Goal: Task Accomplishment & Management: Complete application form

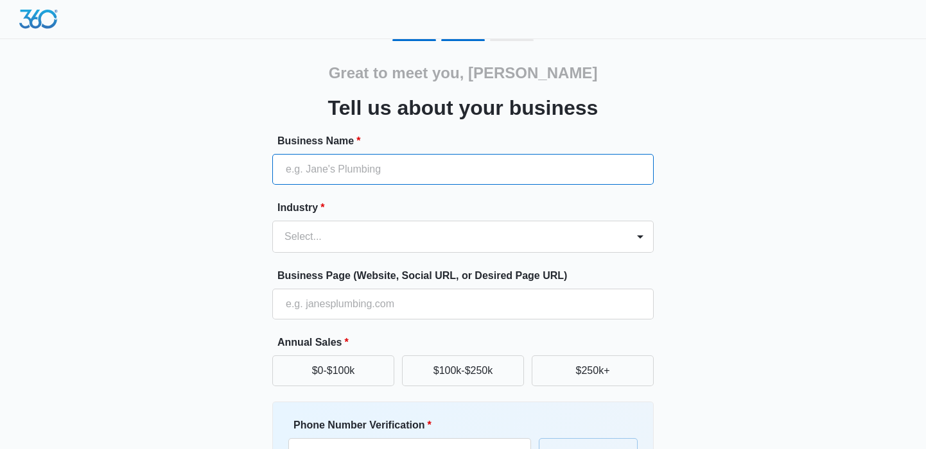
click at [453, 168] on input "Business Name *" at bounding box center [462, 169] width 381 height 31
type input "Zycal Bioceuticals"
type input "[PHONE_NUMBER]"
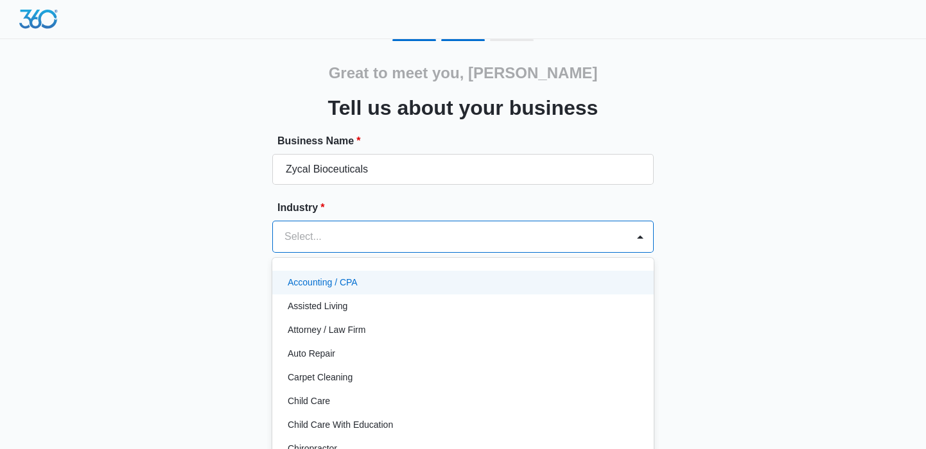
click at [393, 234] on div at bounding box center [447, 237] width 326 height 18
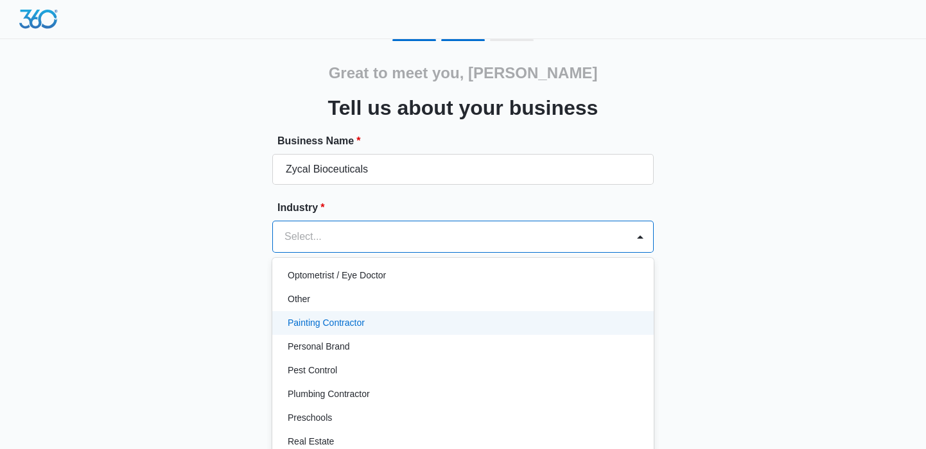
scroll to position [725, 0]
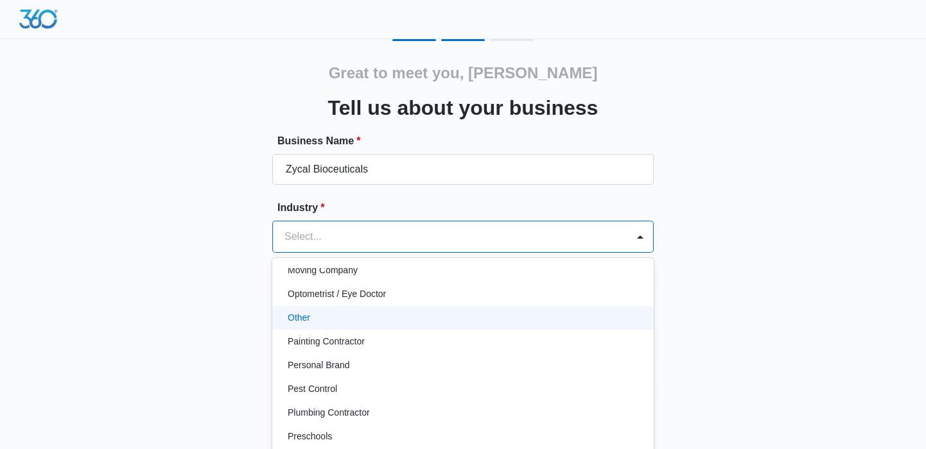
click at [395, 313] on div "Other" at bounding box center [462, 317] width 348 height 13
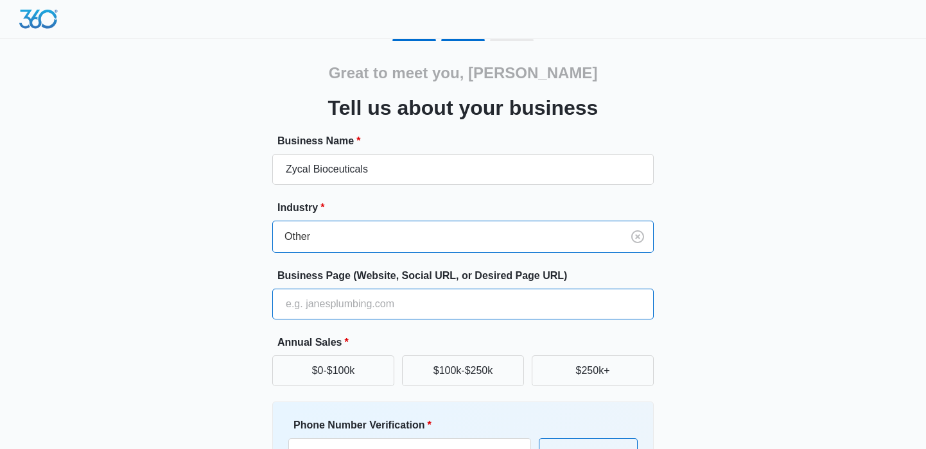
click at [406, 304] on input "Business Page (Website, Social URL, or Desired Page URL)" at bounding box center [462, 304] width 381 height 31
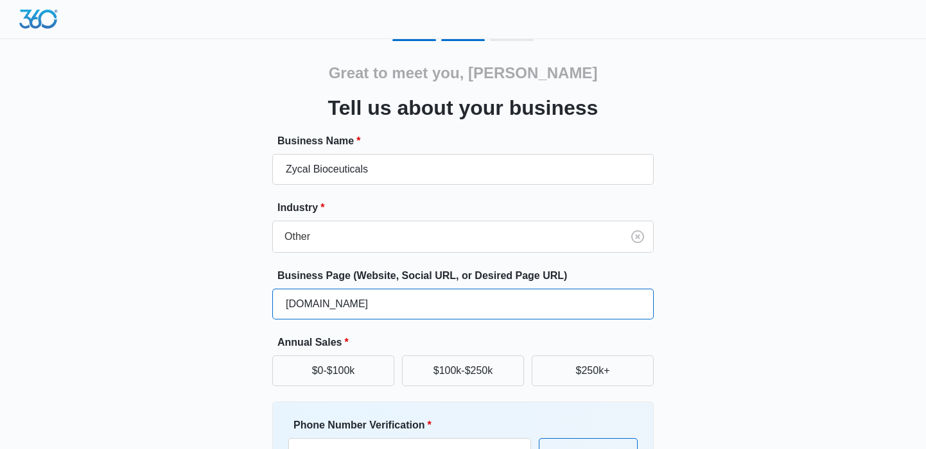
type input "[DOMAIN_NAME]"
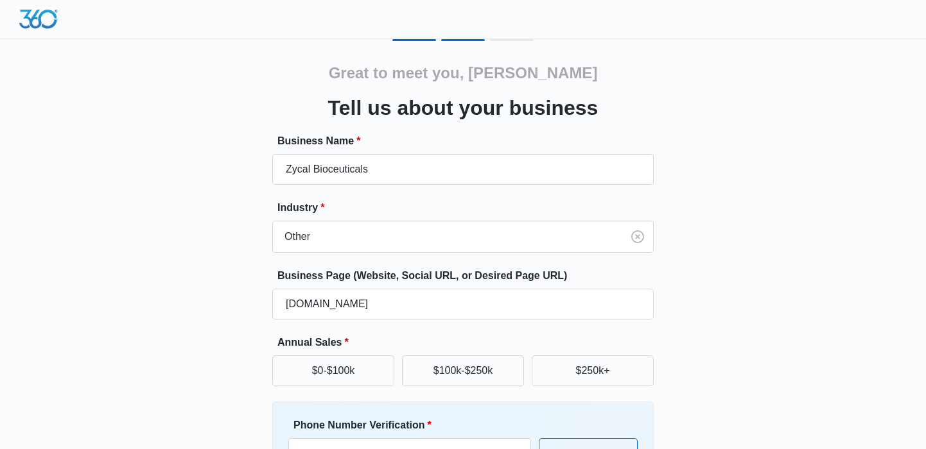
click at [739, 310] on div "Great to meet you, [PERSON_NAME] us about your business Business Name * Zycal B…" at bounding box center [463, 299] width 771 height 521
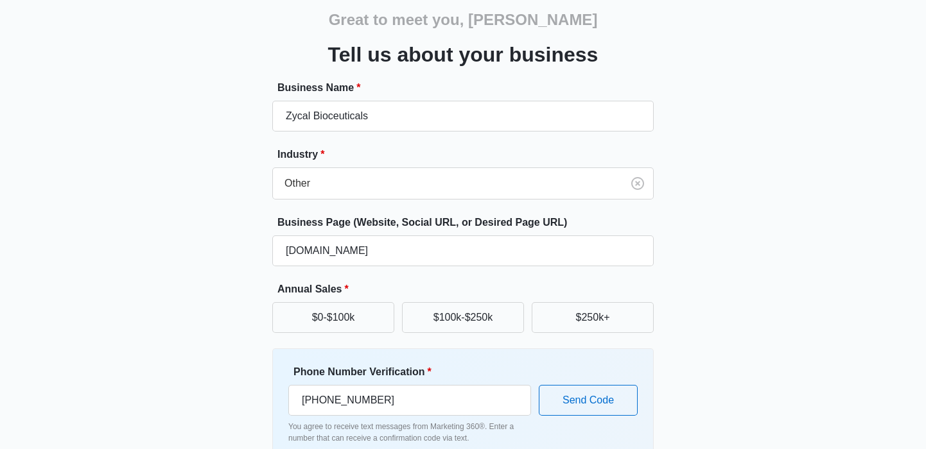
scroll to position [125, 0]
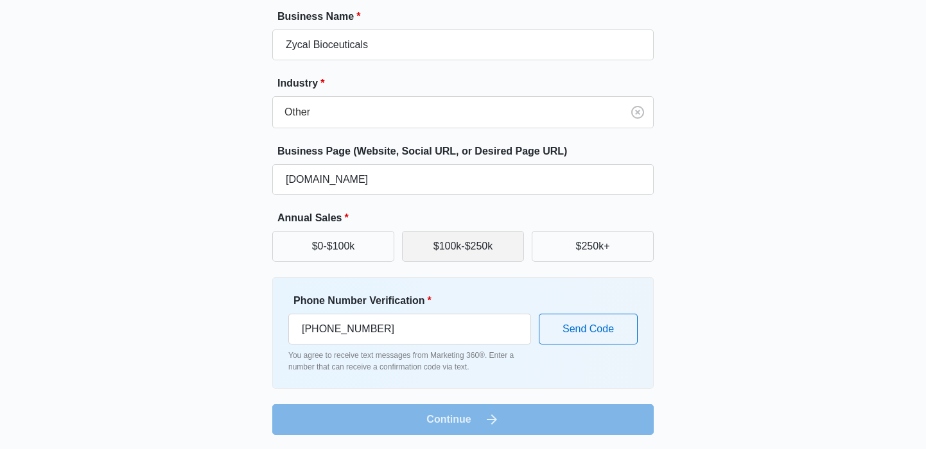
click at [472, 249] on button "$100k-$250k" at bounding box center [463, 246] width 122 height 31
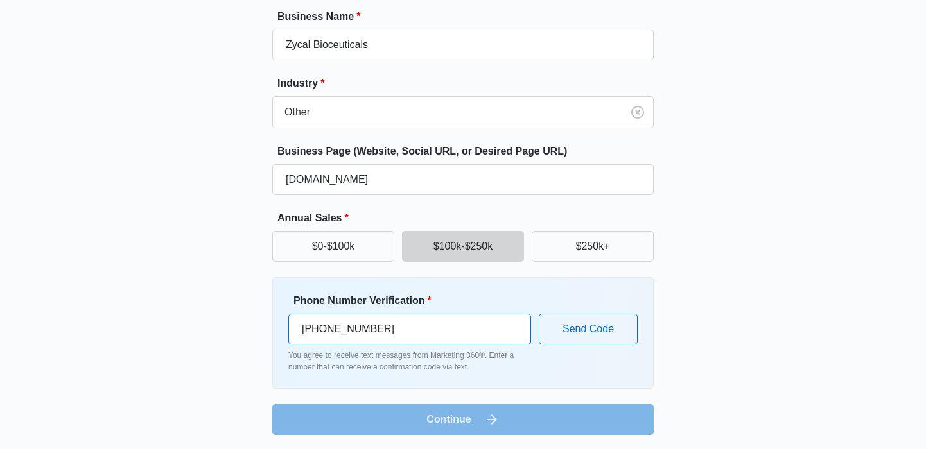
click at [402, 332] on input "[PHONE_NUMBER]" at bounding box center [409, 329] width 243 height 31
type input "[PHONE_NUMBER]"
click at [586, 335] on button "Send Code" at bounding box center [588, 329] width 99 height 31
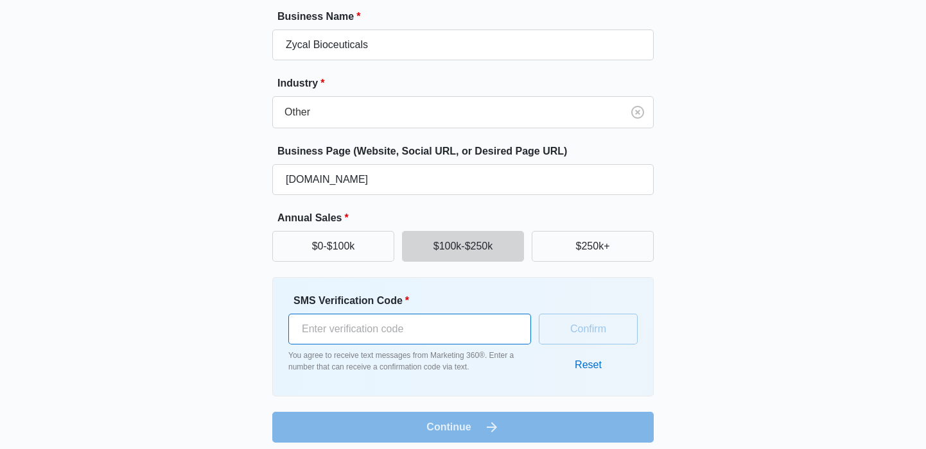
click at [471, 322] on input "SMS Verification Code *" at bounding box center [409, 329] width 243 height 31
type input "253153"
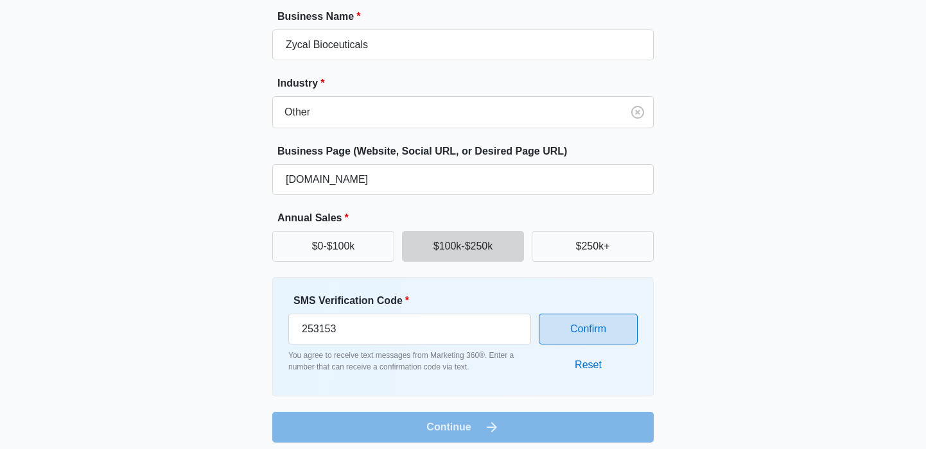
click at [600, 326] on button "Confirm" at bounding box center [588, 329] width 99 height 31
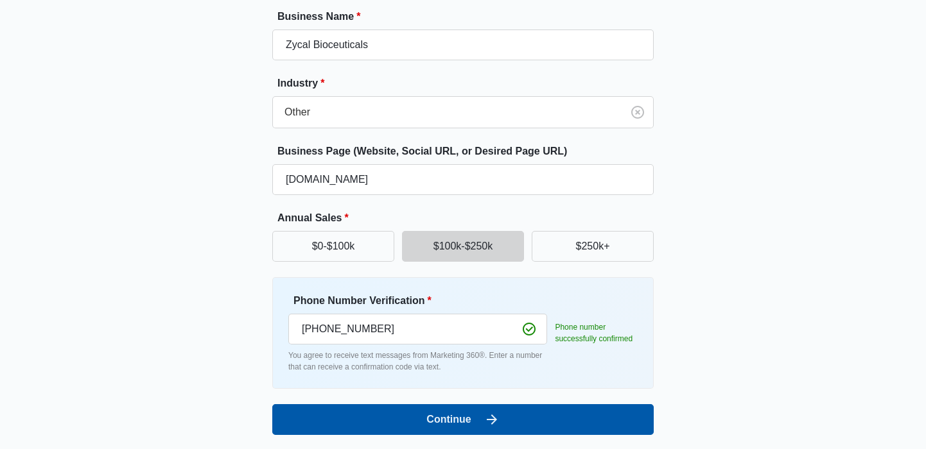
click at [506, 412] on button "Continue" at bounding box center [462, 420] width 381 height 31
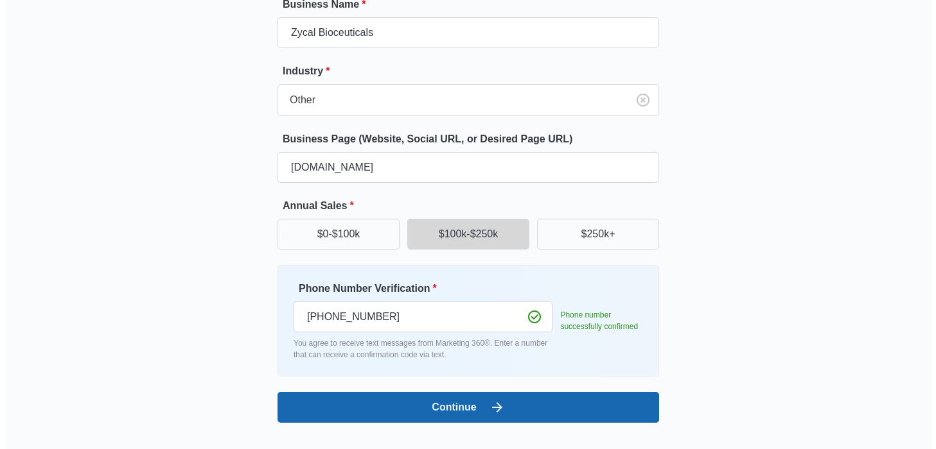
scroll to position [0, 0]
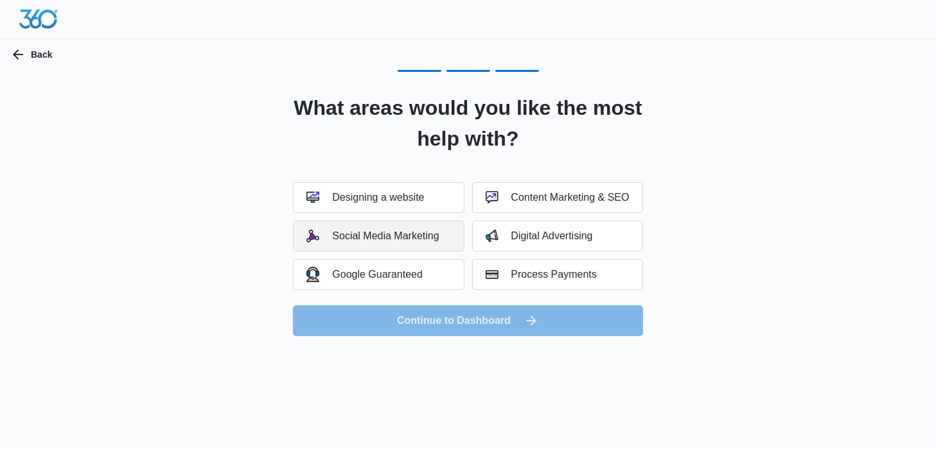
click at [416, 237] on div "Social Media Marketing" at bounding box center [372, 236] width 132 height 13
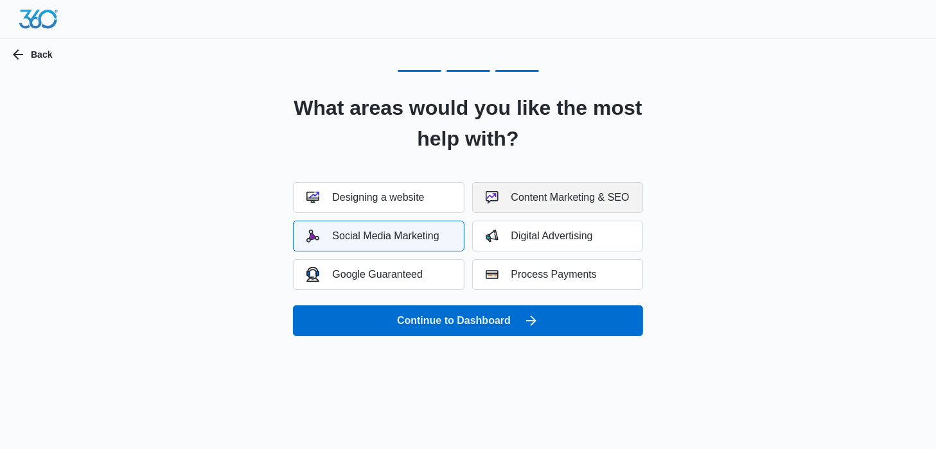
click at [599, 196] on div "Content Marketing & SEO" at bounding box center [557, 197] width 144 height 13
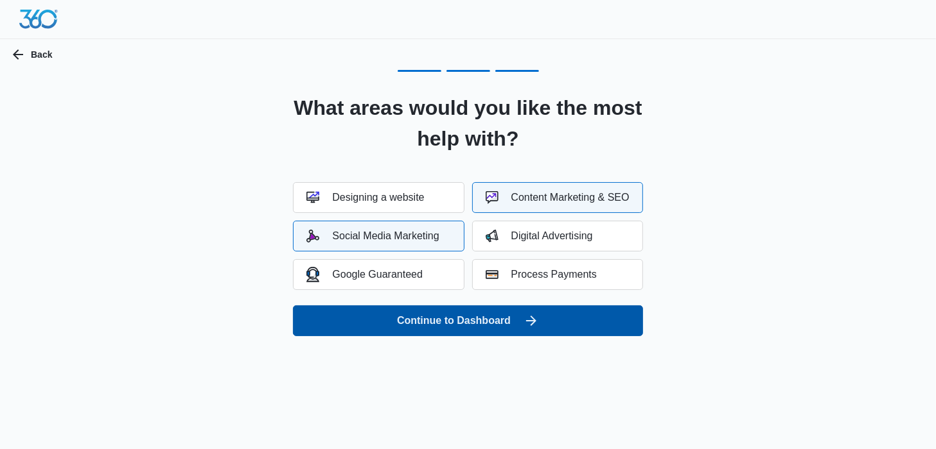
click at [532, 319] on icon "submit" at bounding box center [531, 321] width 10 height 10
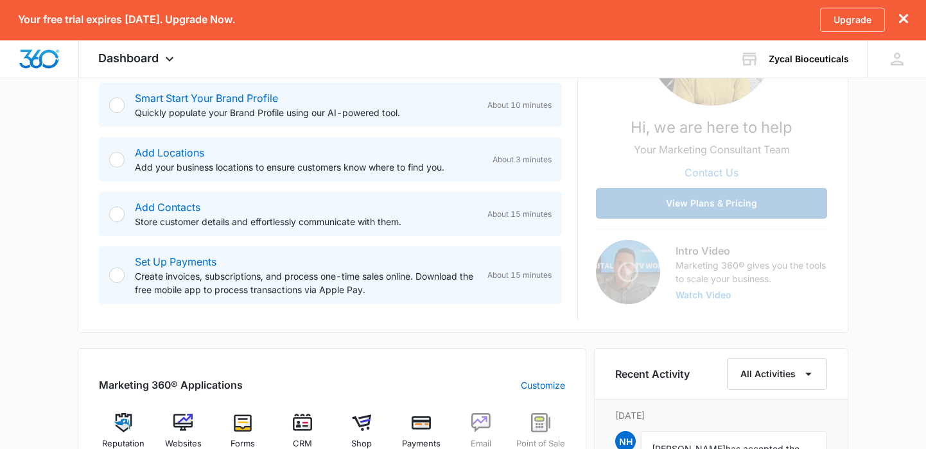
scroll to position [230, 0]
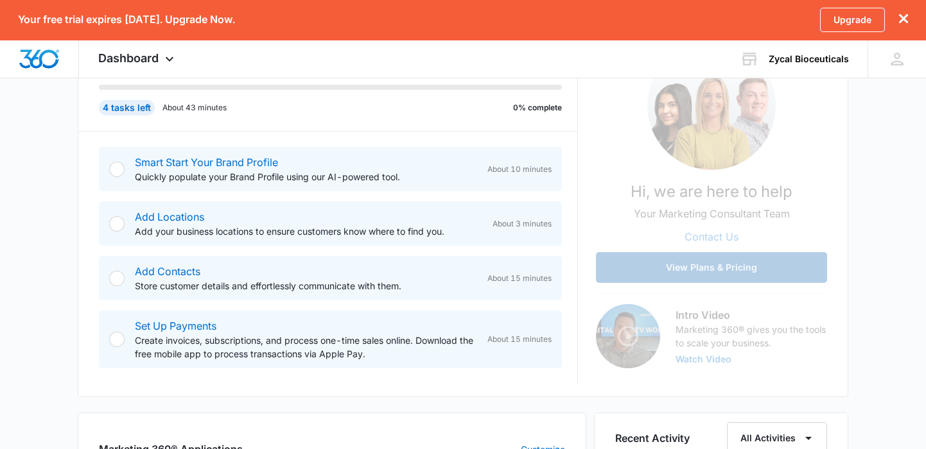
click at [725, 259] on button "View Plans & Pricing" at bounding box center [711, 267] width 231 height 31
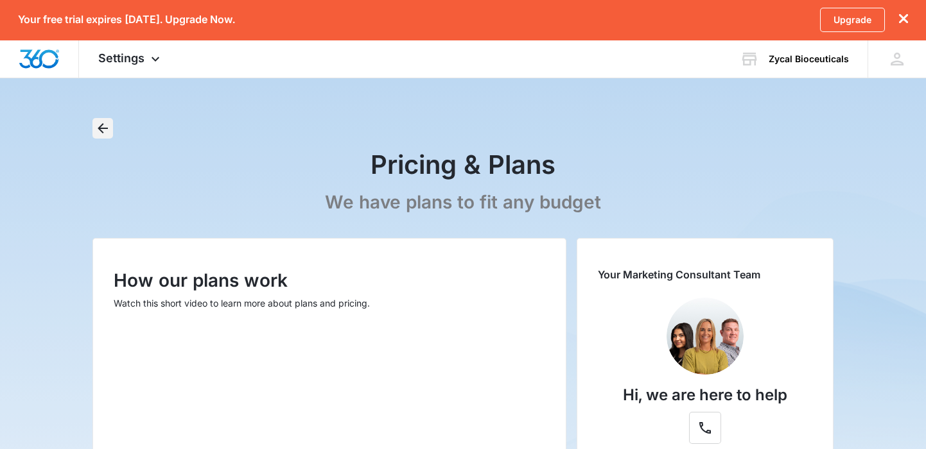
click at [102, 128] on icon "Back" at bounding box center [103, 128] width 10 height 10
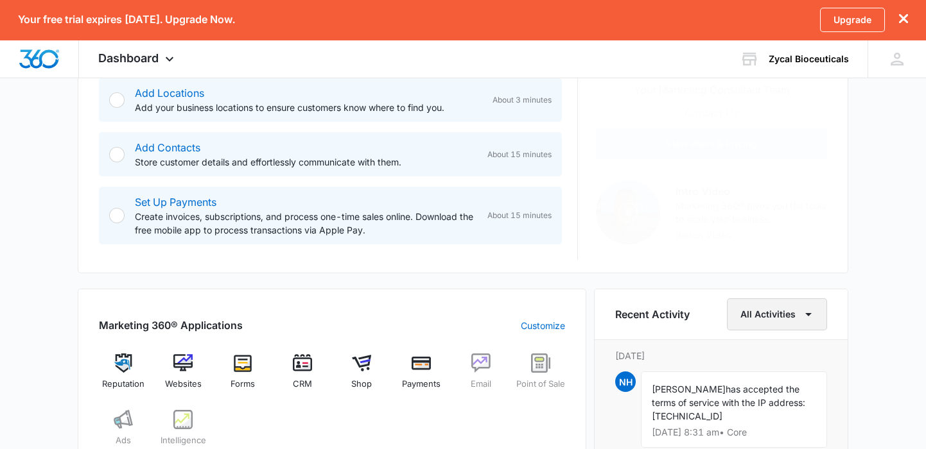
scroll to position [385, 0]
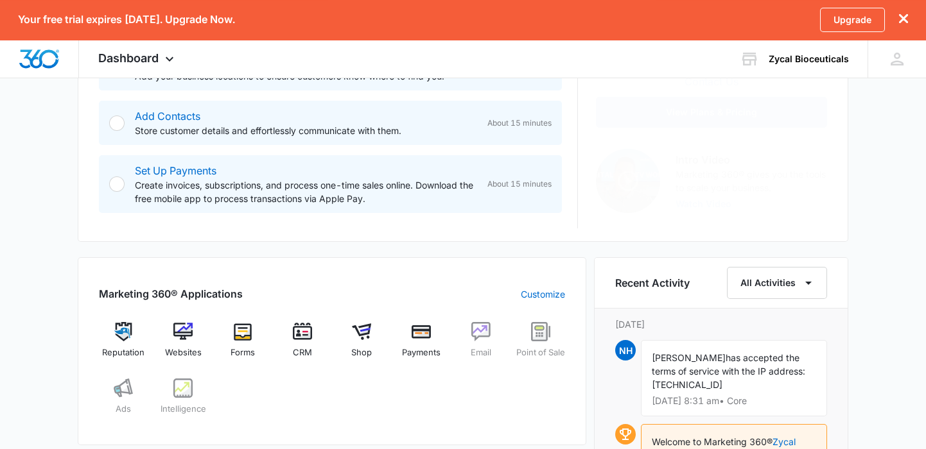
click at [714, 116] on button "View Plans & Pricing" at bounding box center [711, 112] width 231 height 31
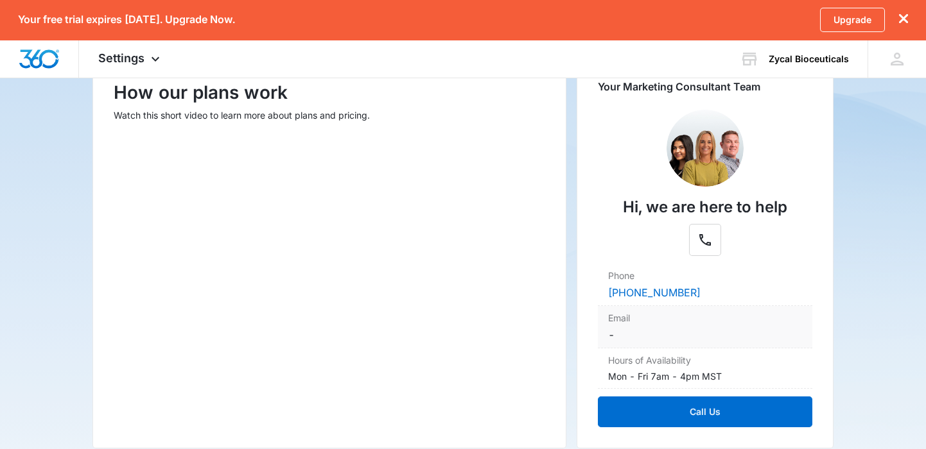
scroll to position [257, 0]
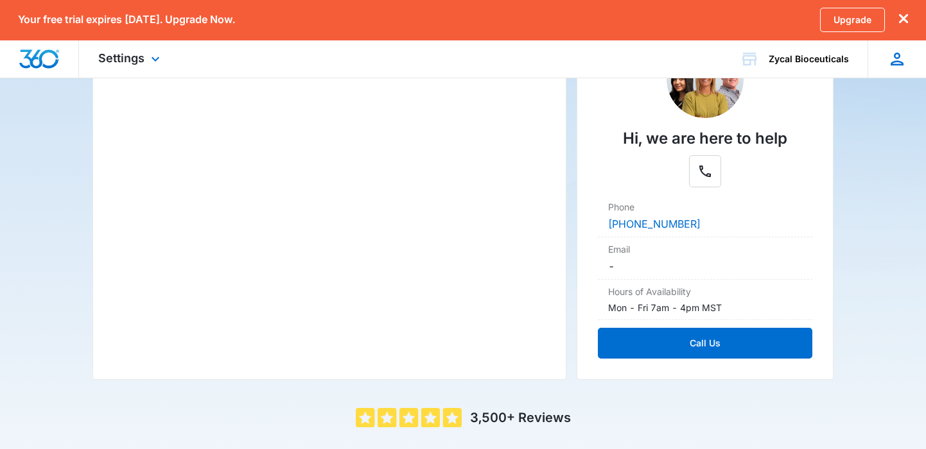
click at [907, 16] on icon "dismiss this dialog" at bounding box center [903, 18] width 9 height 9
